Goal: Navigation & Orientation: Find specific page/section

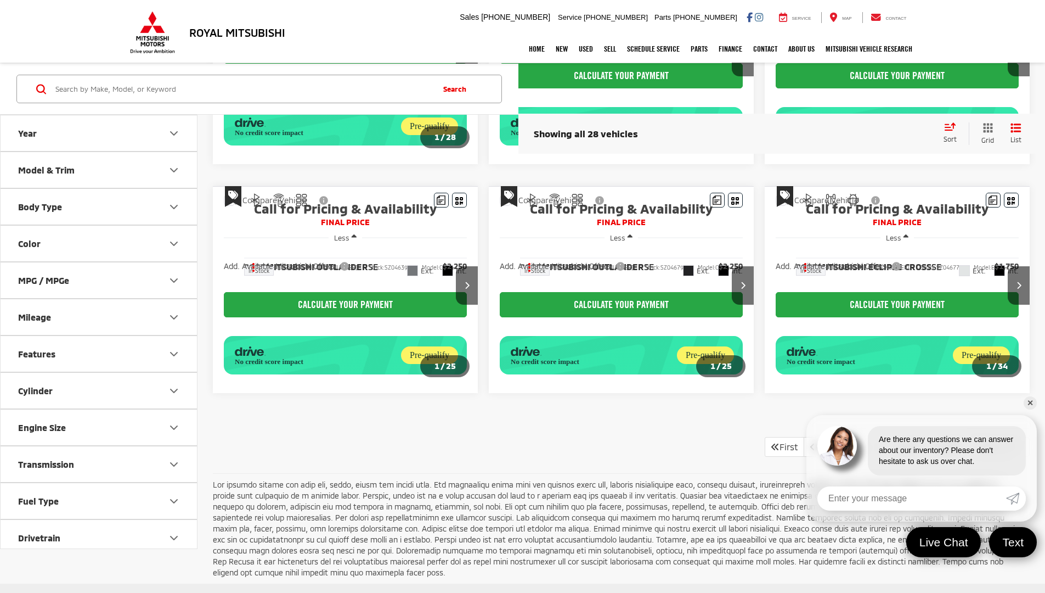
scroll to position [718, 0]
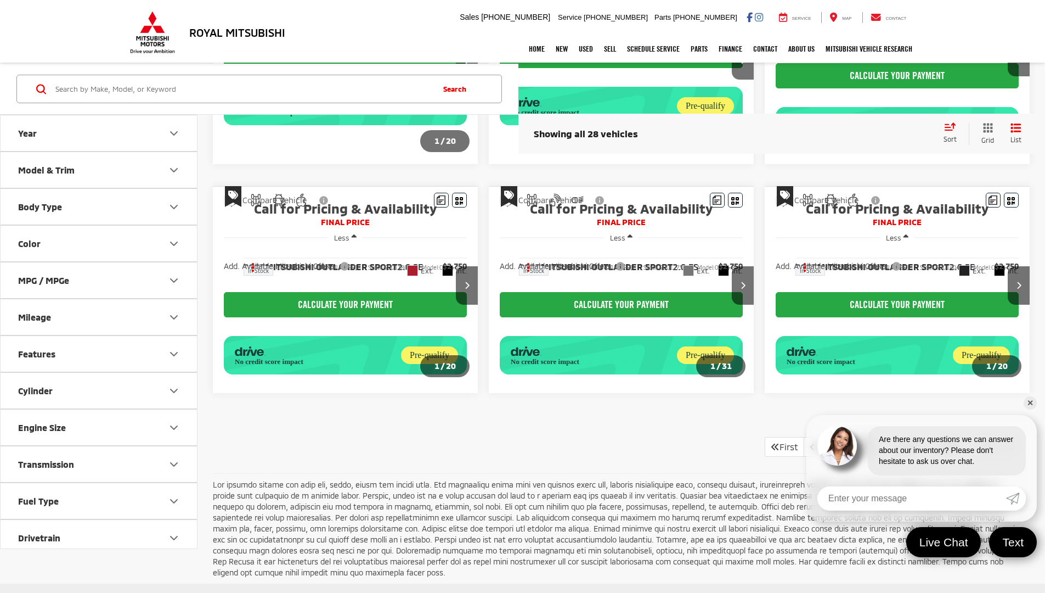
scroll to position [718, 0]
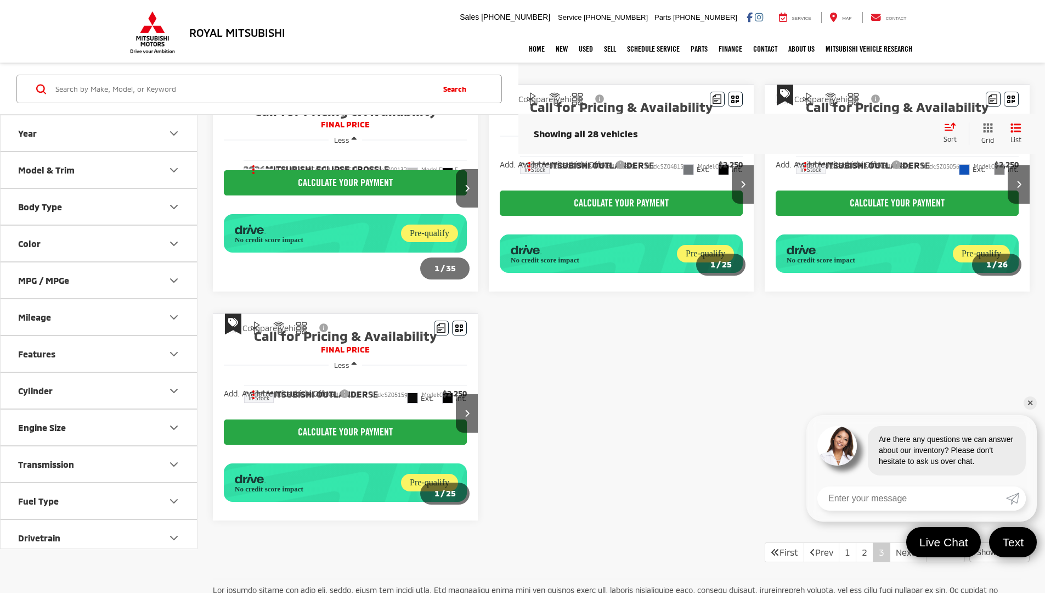
scroll to position [115, 0]
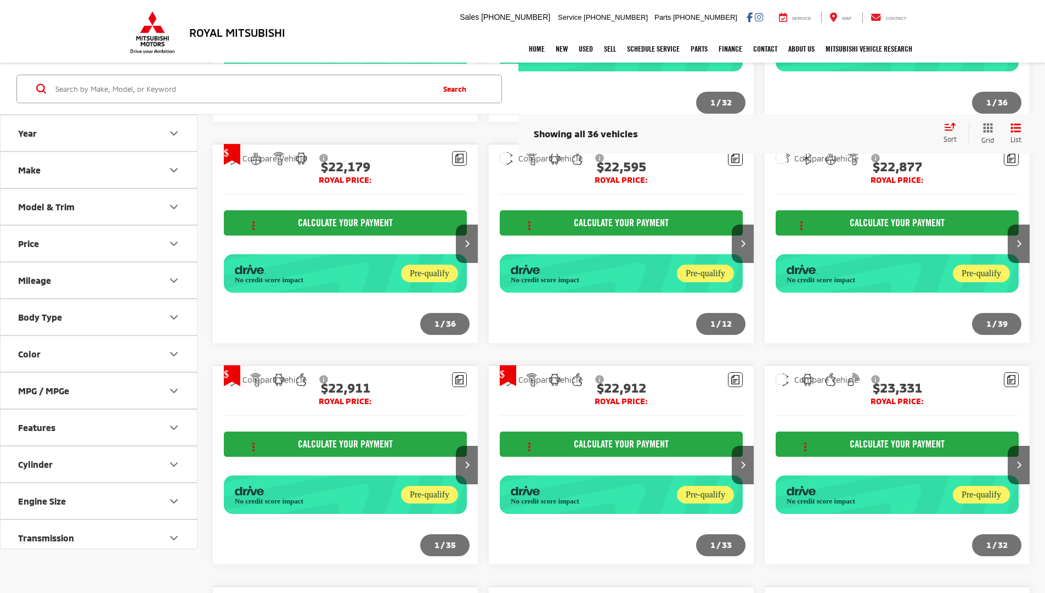
scroll to position [1288, 0]
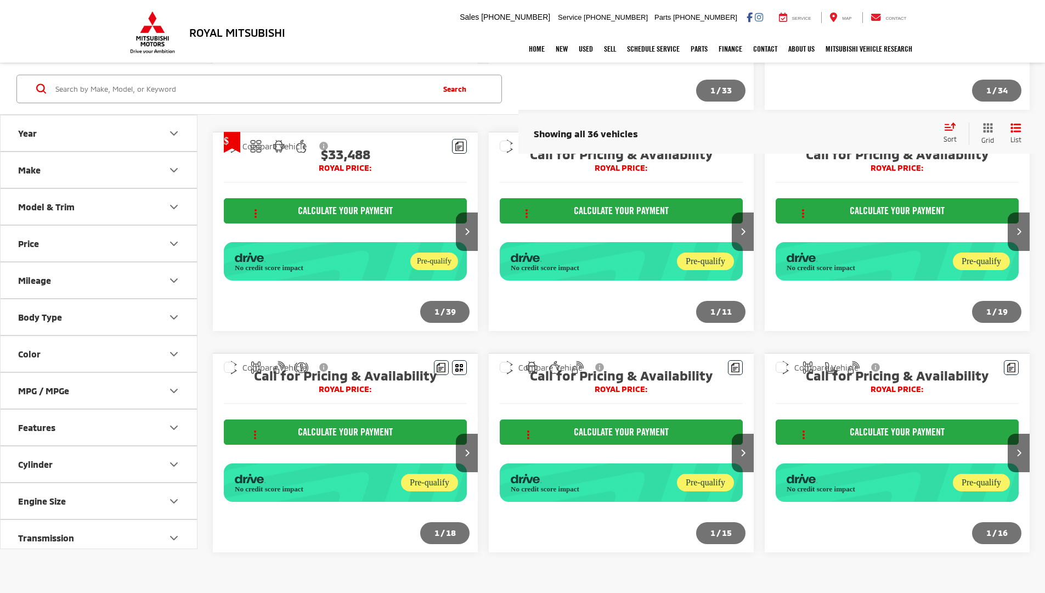
scroll to position [583, 0]
